Goal: Task Accomplishment & Management: Manage account settings

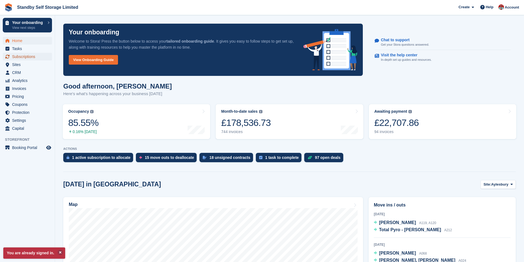
click at [30, 58] on span "Subscriptions" at bounding box center [28, 57] width 33 height 8
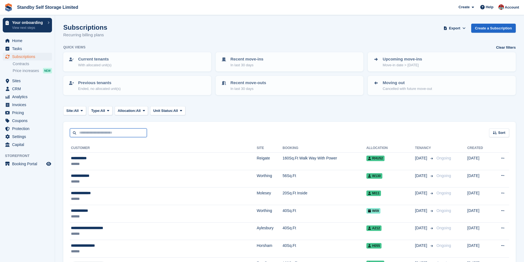
click at [95, 135] on input "text" at bounding box center [108, 133] width 77 height 9
type input "*"
click at [29, 82] on span "Sites" at bounding box center [28, 81] width 33 height 8
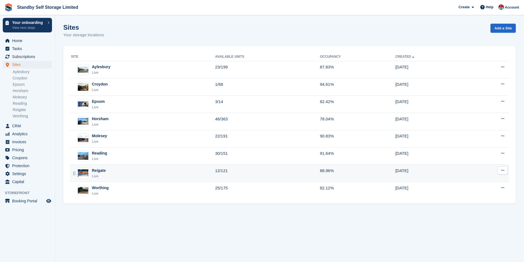
click at [131, 170] on div "Reigate Live" at bounding box center [143, 173] width 144 height 11
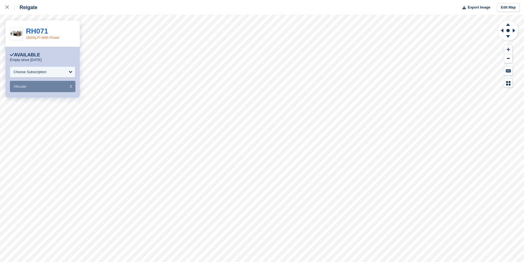
click at [39, 37] on link "160Sq.Ft With Power" at bounding box center [43, 38] width 34 height 4
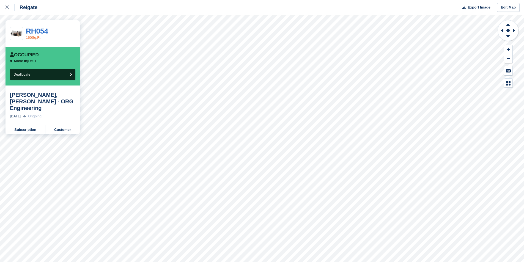
click at [38, 36] on link "160Sq.Ft" at bounding box center [33, 38] width 15 height 4
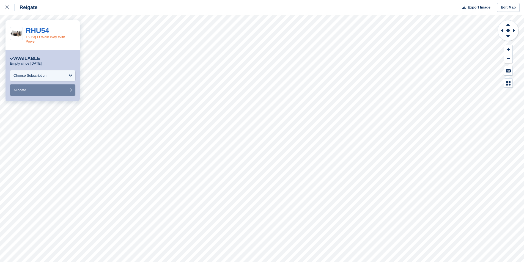
click at [54, 36] on link "160Sq.Ft Walk Way With Power" at bounding box center [46, 39] width 40 height 9
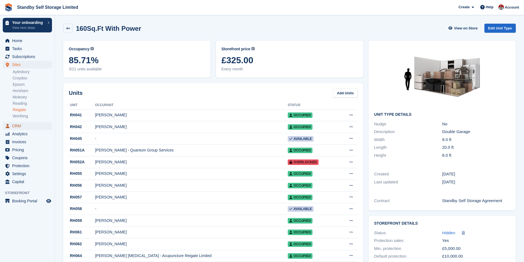
click at [21, 125] on span "CRM" at bounding box center [28, 126] width 33 height 8
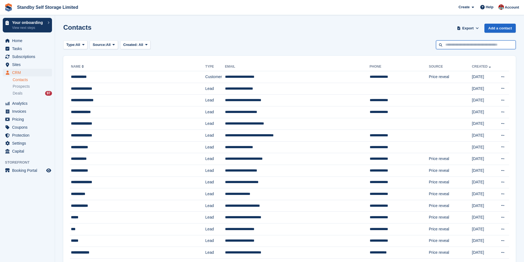
click at [456, 45] on input "text" at bounding box center [476, 44] width 80 height 9
type input "**********"
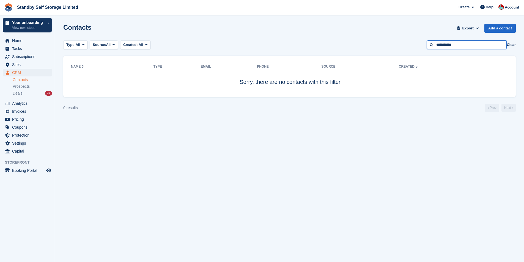
drag, startPoint x: 453, startPoint y: 47, endPoint x: 399, endPoint y: 41, distance: 53.4
click at [399, 41] on div "Type: All All Lead Customer Source: All All Storefront Backoffice Pre-Opening i…" at bounding box center [289, 44] width 453 height 9
click at [443, 45] on input "text" at bounding box center [467, 44] width 80 height 9
click at [465, 45] on input "text" at bounding box center [467, 44] width 80 height 9
click at [462, 45] on input "text" at bounding box center [467, 44] width 80 height 9
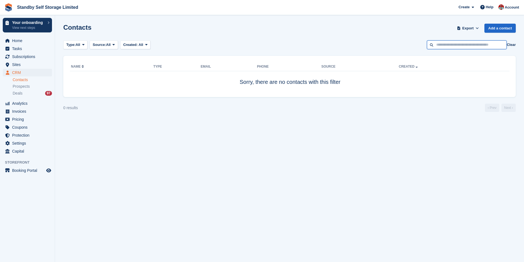
click at [462, 45] on input "text" at bounding box center [467, 44] width 80 height 9
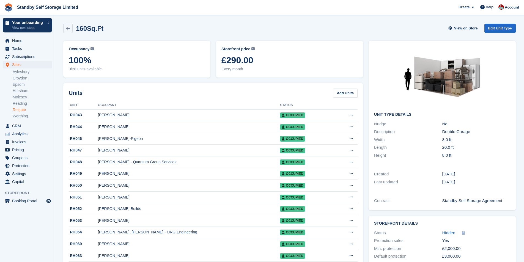
drag, startPoint x: 258, startPoint y: 60, endPoint x: 224, endPoint y: 55, distance: 34.6
click at [225, 55] on span "£290.00" at bounding box center [290, 60] width 136 height 10
click at [66, 28] on icon at bounding box center [68, 28] width 4 height 4
